Goal: Task Accomplishment & Management: Manage account settings

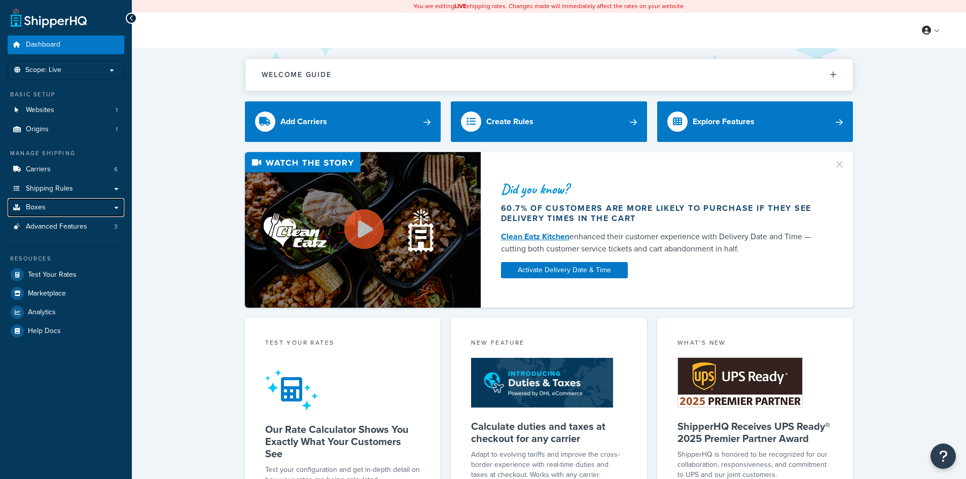
click at [65, 215] on link "Boxes" at bounding box center [66, 207] width 117 height 19
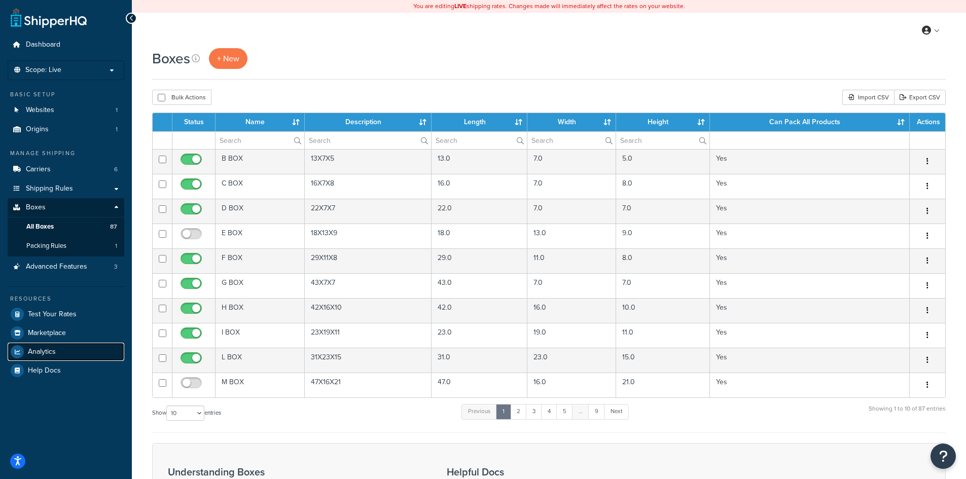
click at [48, 351] on span "Analytics" at bounding box center [42, 352] width 28 height 9
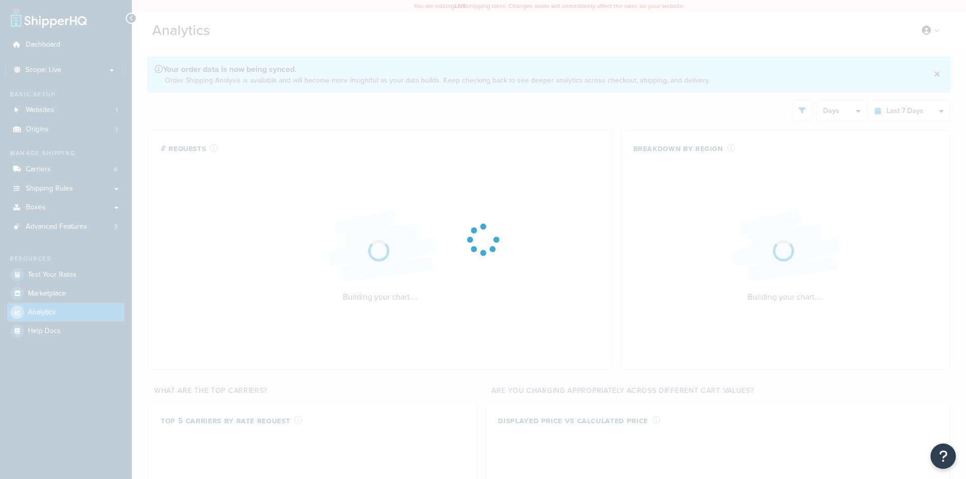
select select "last_7_days"
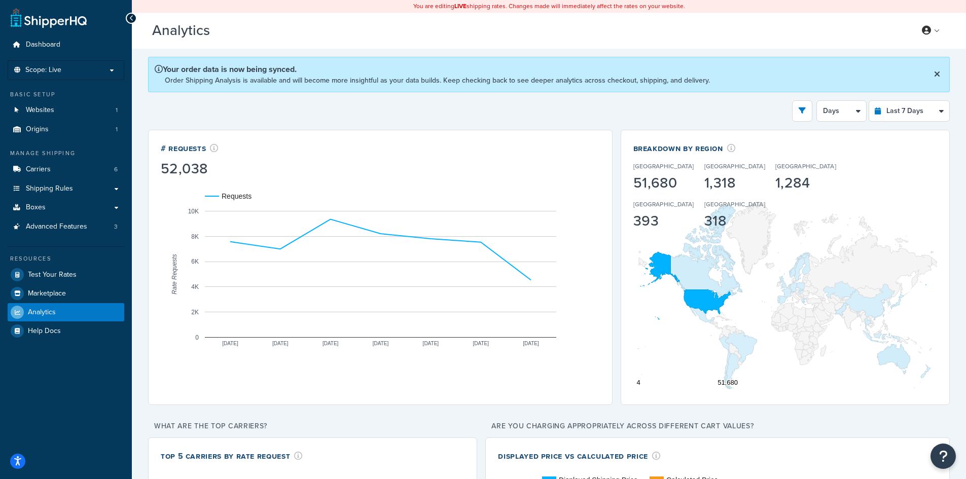
click at [202, 88] on div "Your order data is now being synced. Order Shipping Analysis is available and w…" at bounding box center [549, 75] width 802 height 36
click at [72, 200] on link "Boxes" at bounding box center [66, 207] width 117 height 19
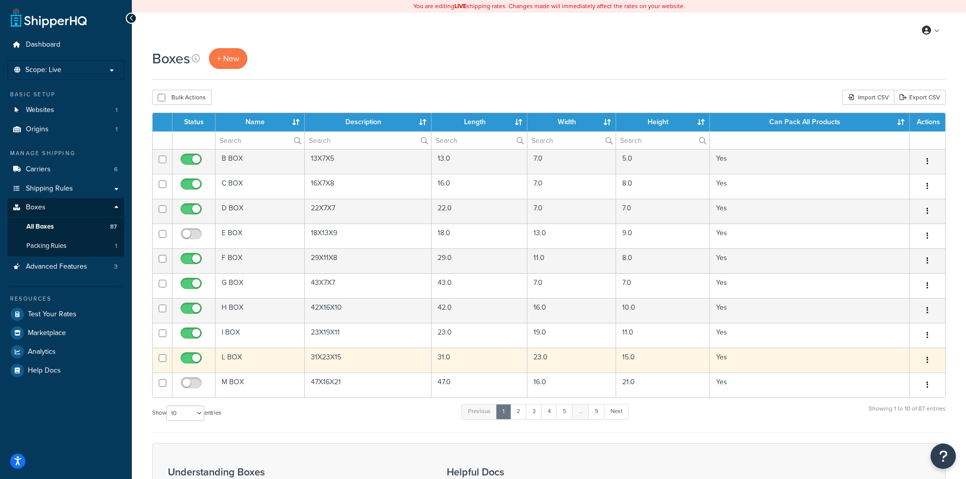
click at [930, 362] on button "button" at bounding box center [927, 360] width 14 height 16
click at [924, 381] on link "Edit" at bounding box center [894, 379] width 80 height 21
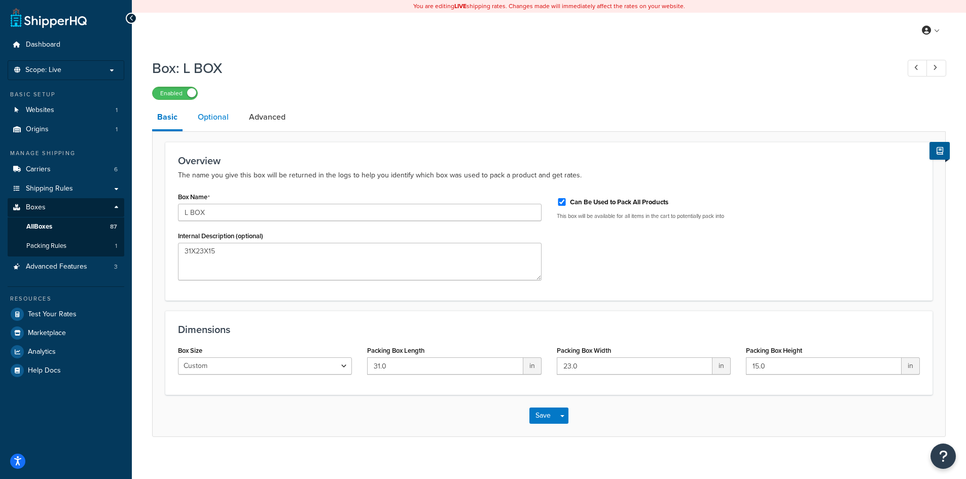
click at [212, 111] on link "Optional" at bounding box center [213, 117] width 41 height 24
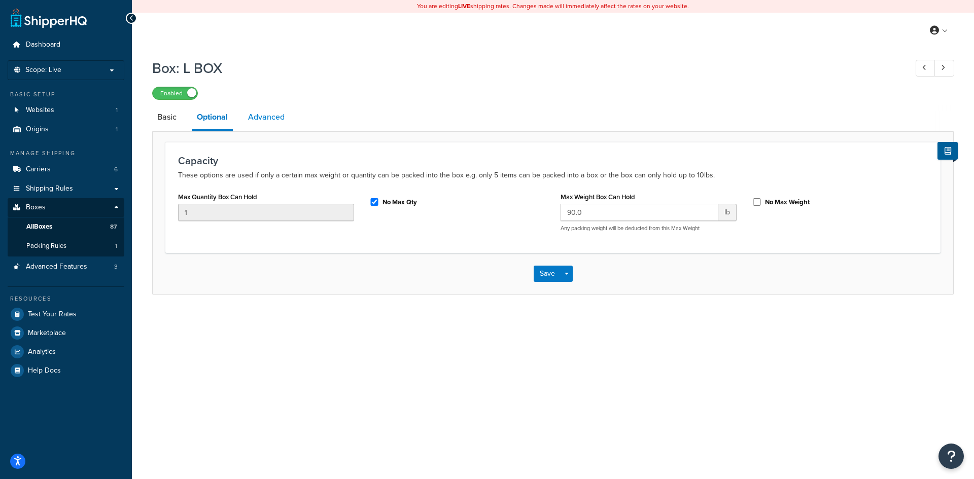
click at [263, 122] on link "Advanced" at bounding box center [266, 117] width 47 height 24
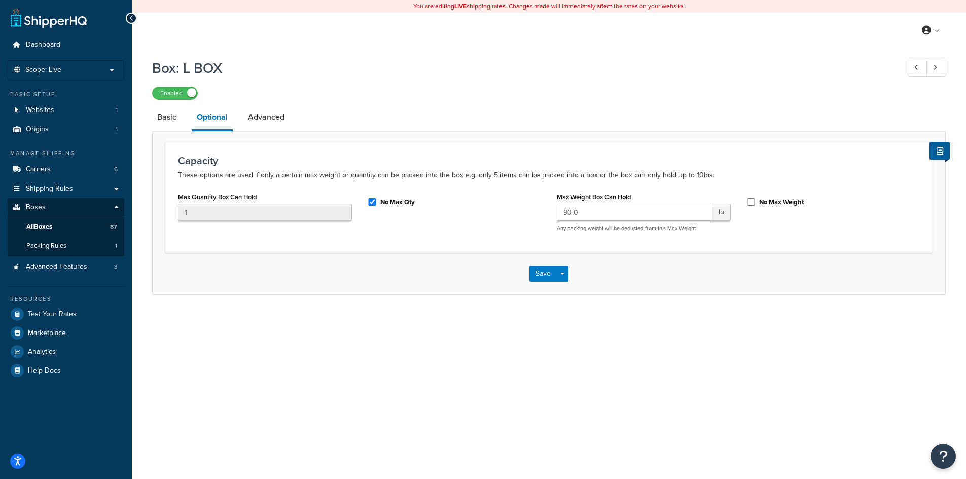
click at [434, 97] on div "Enabled" at bounding box center [549, 93] width 794 height 14
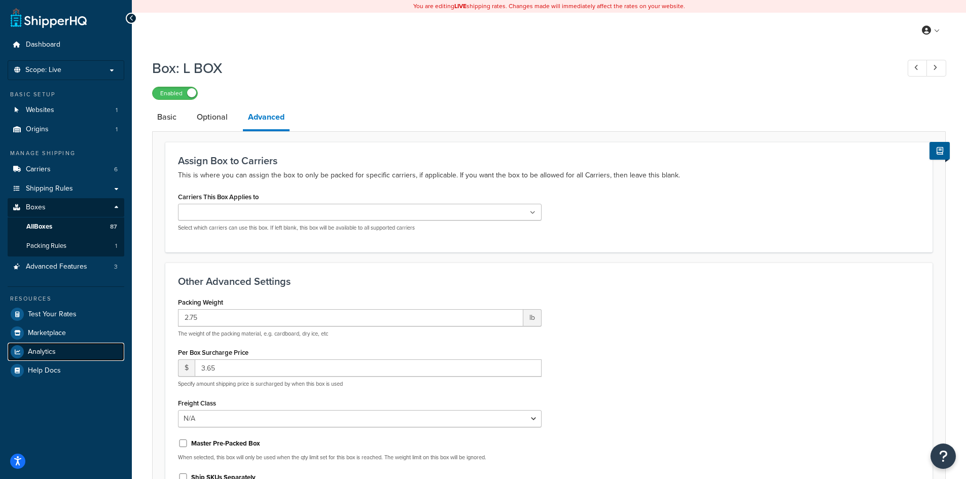
click at [74, 352] on link "Analytics" at bounding box center [66, 352] width 117 height 18
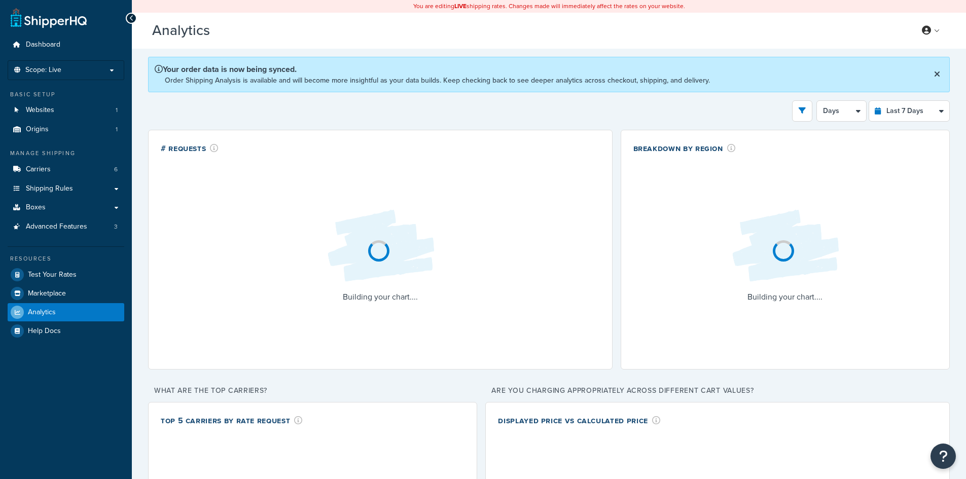
select select "last_7_days"
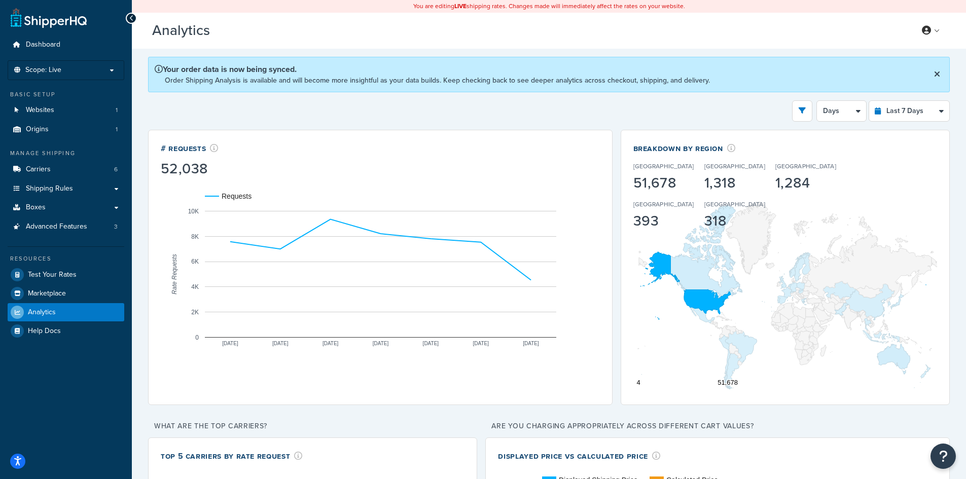
click at [455, 88] on div "Your order data is now being synced. Order Shipping Analysis is available and w…" at bounding box center [549, 75] width 802 height 36
click at [72, 207] on link "Boxes" at bounding box center [66, 207] width 117 height 19
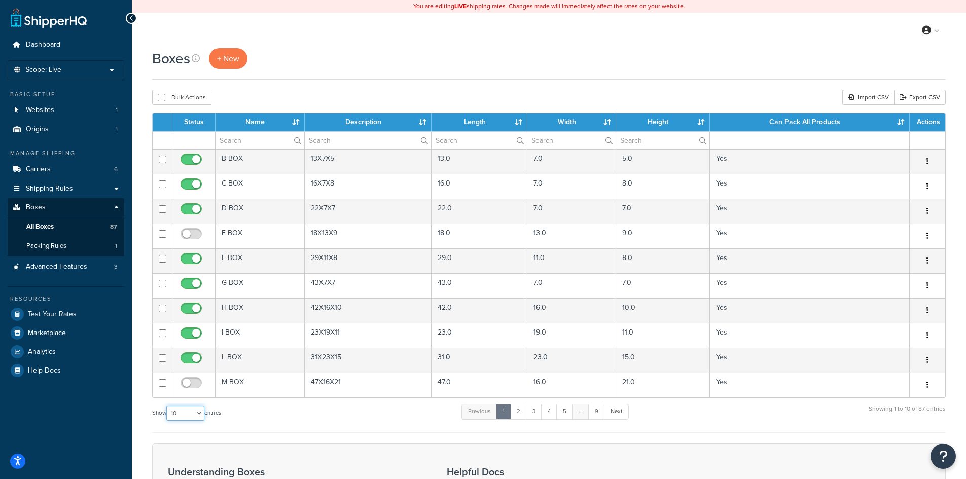
click at [202, 416] on select "10 15 25 50 100 1000" at bounding box center [185, 413] width 38 height 15
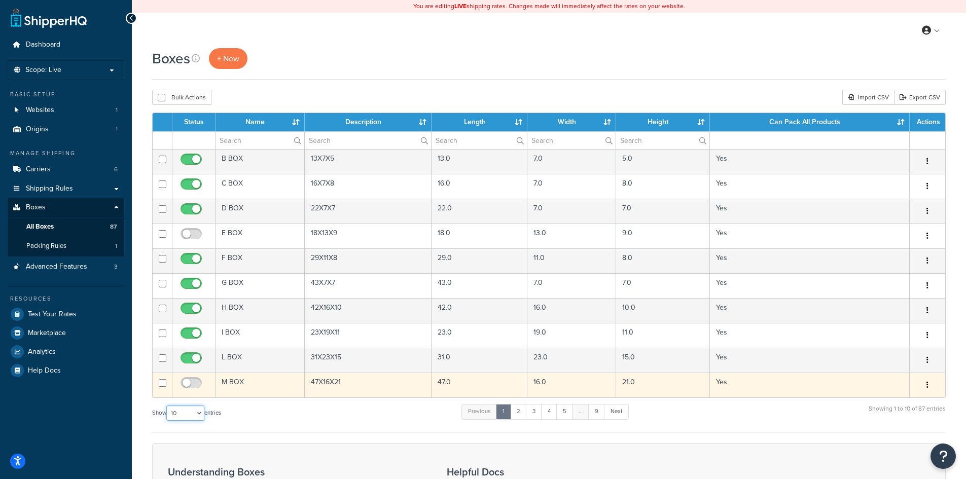
select select "25"
click at [167, 406] on select "10 15 25 50 100 1000" at bounding box center [185, 413] width 38 height 15
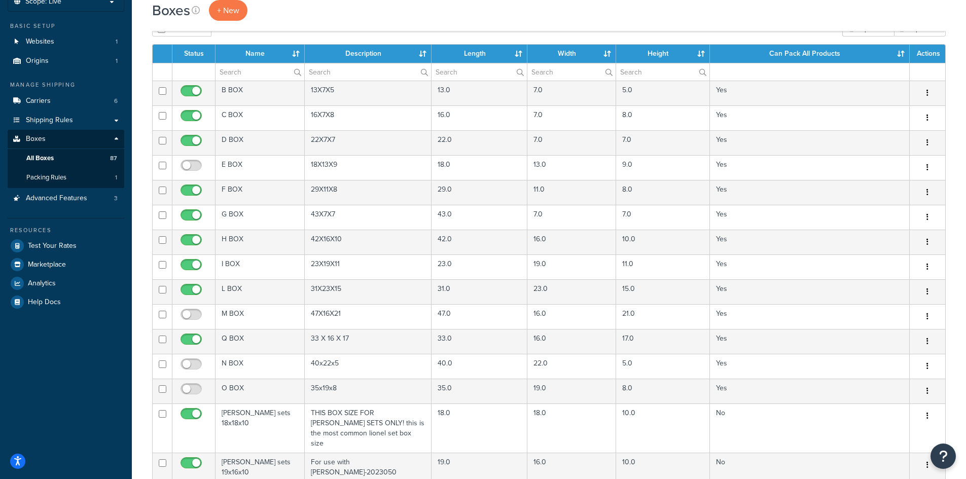
scroll to position [51, 0]
